Goal: Navigation & Orientation: Find specific page/section

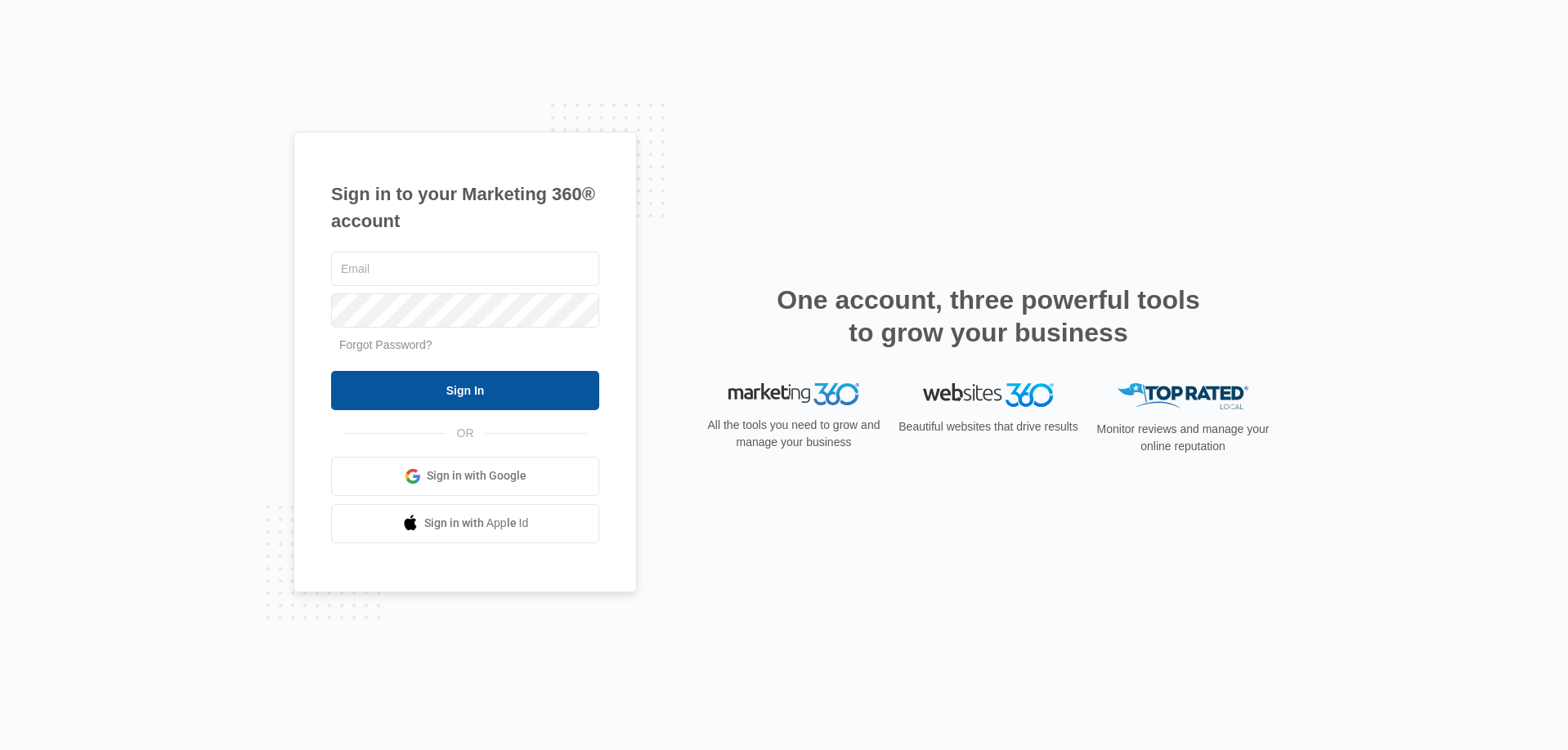
type input "[EMAIL_ADDRESS][DOMAIN_NAME]"
click at [476, 394] on input "Sign In" at bounding box center [465, 390] width 268 height 39
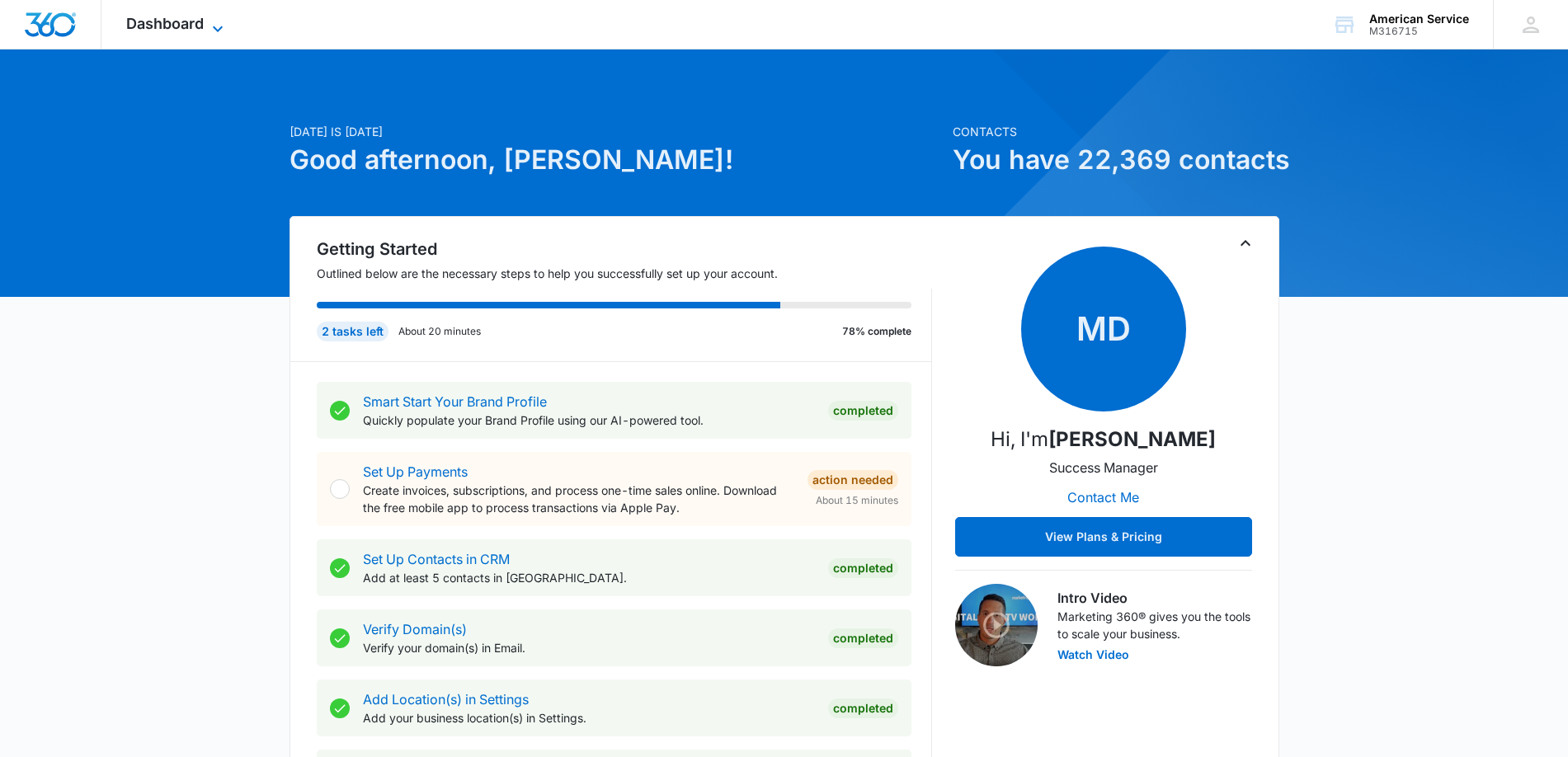
click at [181, 22] on span "Dashboard" at bounding box center [165, 23] width 78 height 17
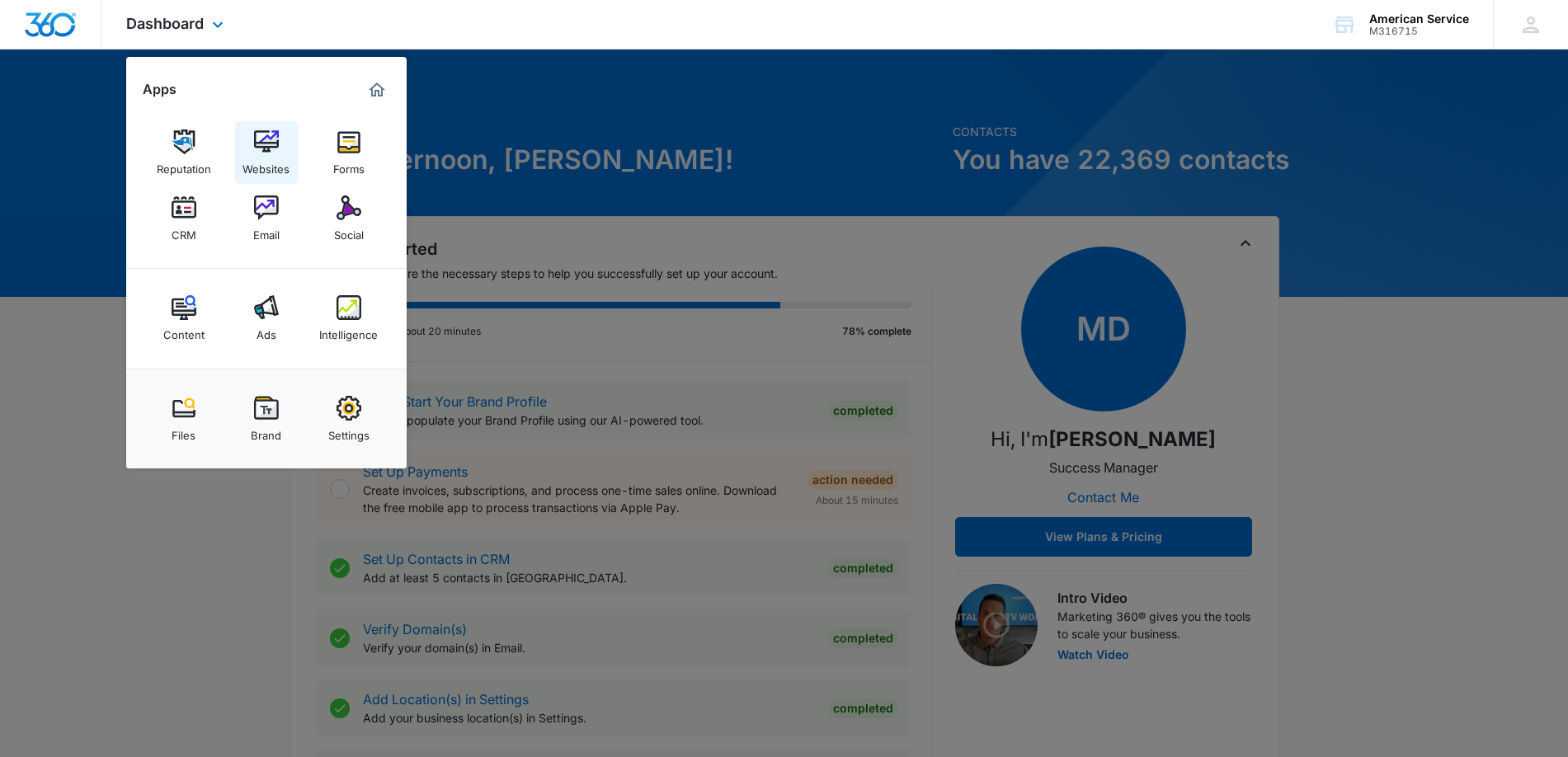
click at [258, 146] on img at bounding box center [266, 141] width 24 height 24
